Goal: Task Accomplishment & Management: Manage account settings

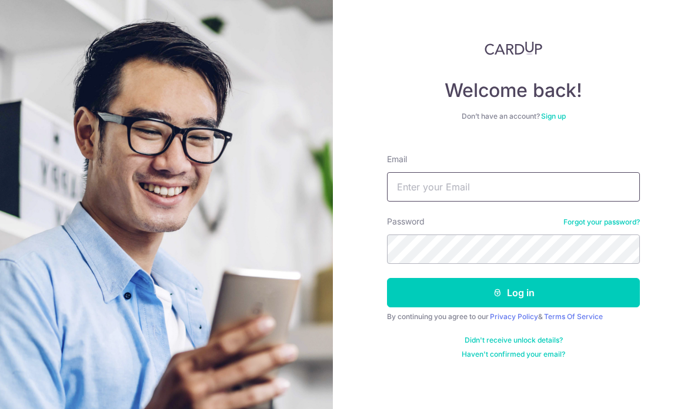
click at [449, 187] on input "Email" at bounding box center [513, 186] width 253 height 29
type input "[EMAIL_ADDRESS][DOMAIN_NAME]"
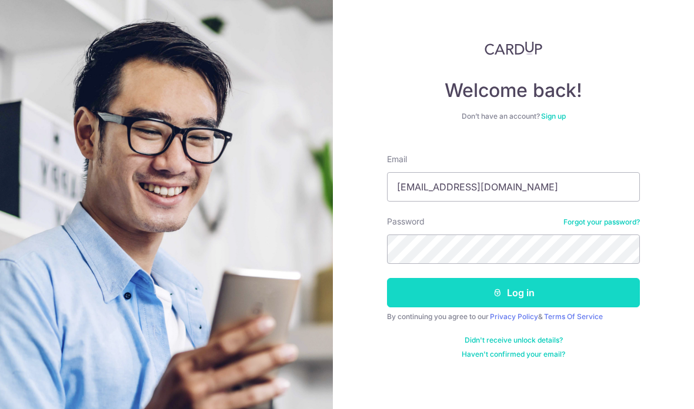
click at [502, 295] on icon "submit" at bounding box center [497, 292] width 9 height 9
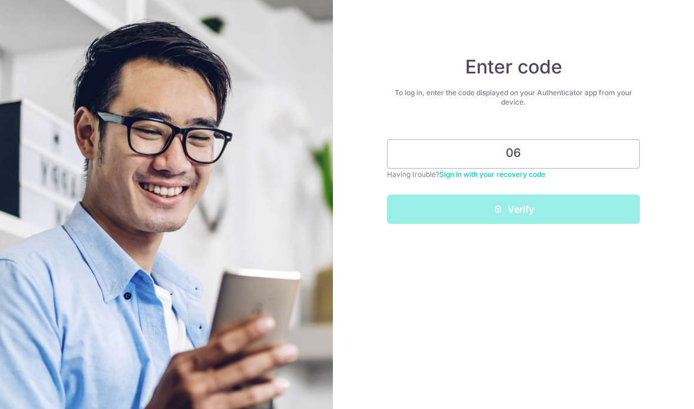
type input "0"
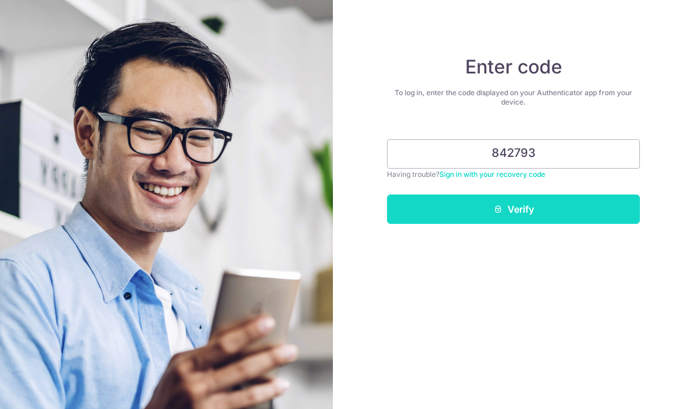
type input "842793"
click at [592, 208] on button "Verify" at bounding box center [513, 209] width 253 height 29
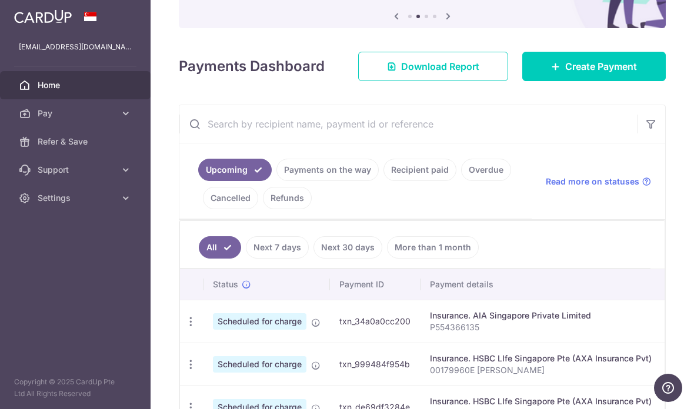
click at [276, 181] on link "Payments on the way" at bounding box center [327, 170] width 102 height 22
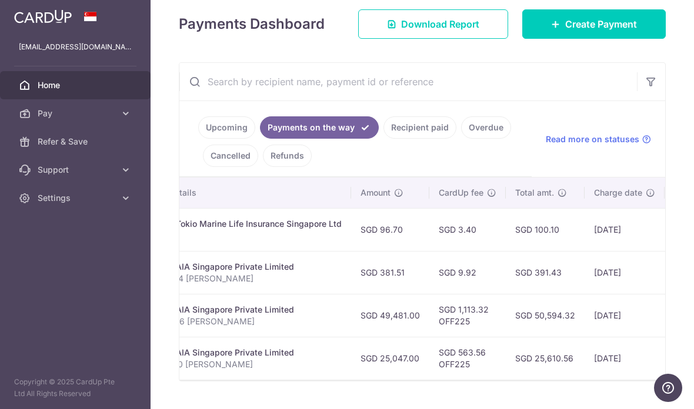
scroll to position [0, 280]
click at [0, 0] on icon "button" at bounding box center [0, 0] width 0 height 0
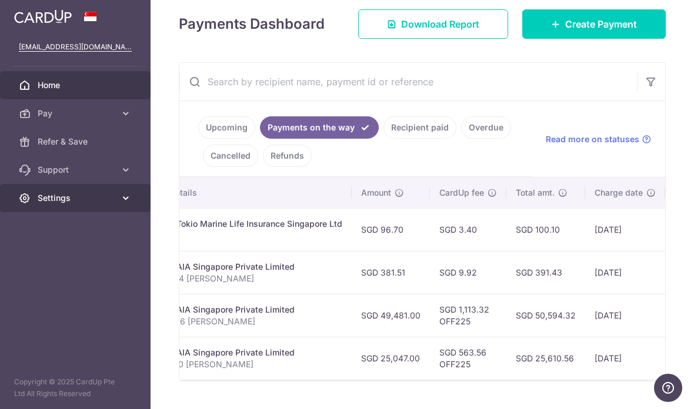
click at [96, 203] on span "Settings" at bounding box center [77, 198] width 78 height 12
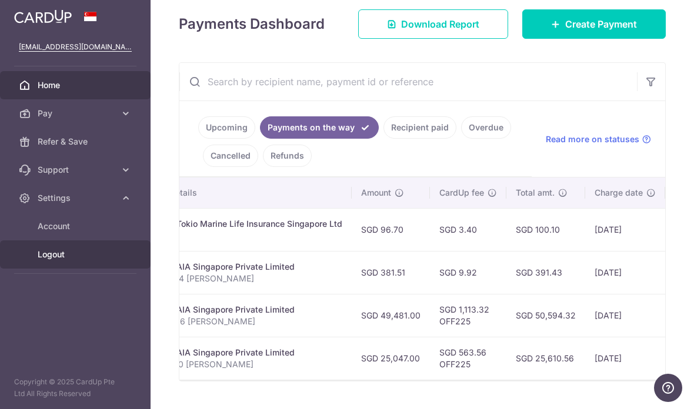
click at [81, 258] on span "Logout" at bounding box center [77, 255] width 78 height 12
